Goal: Go to known website: Access a specific website the user already knows

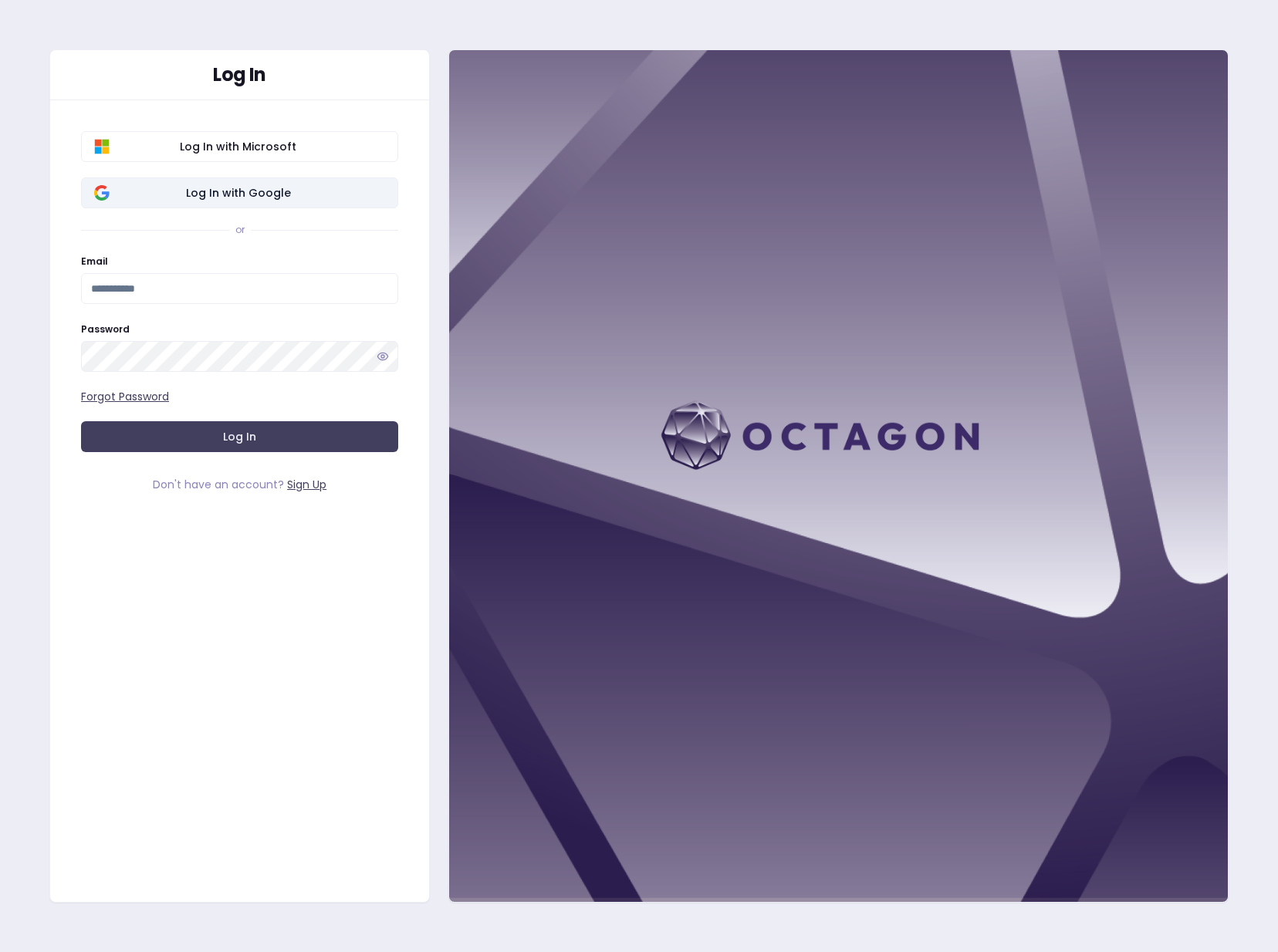
click at [222, 186] on span "Log In with Google" at bounding box center [238, 193] width 294 height 15
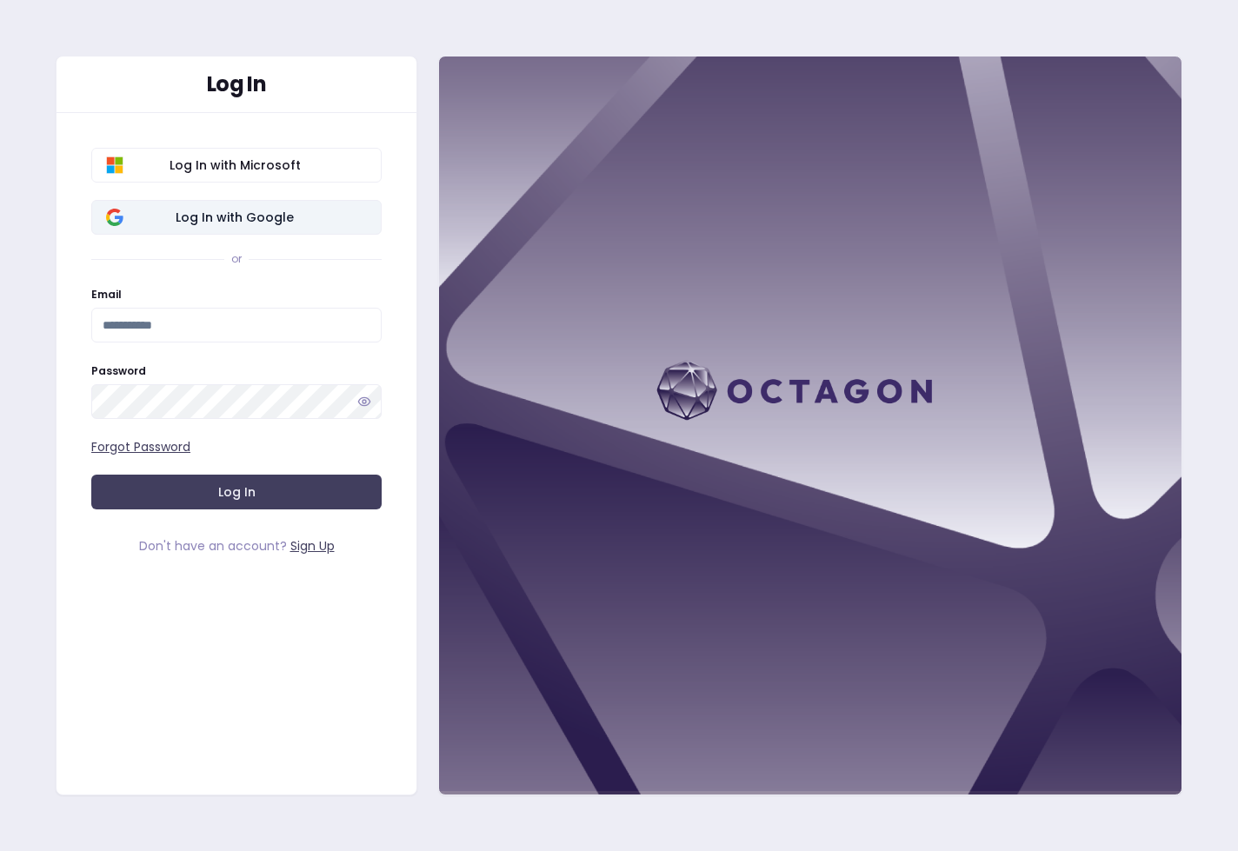
click at [213, 214] on span "Log In with Google" at bounding box center [235, 217] width 264 height 17
click at [223, 223] on span "Log In with Google" at bounding box center [235, 217] width 264 height 17
